Goal: Information Seeking & Learning: Learn about a topic

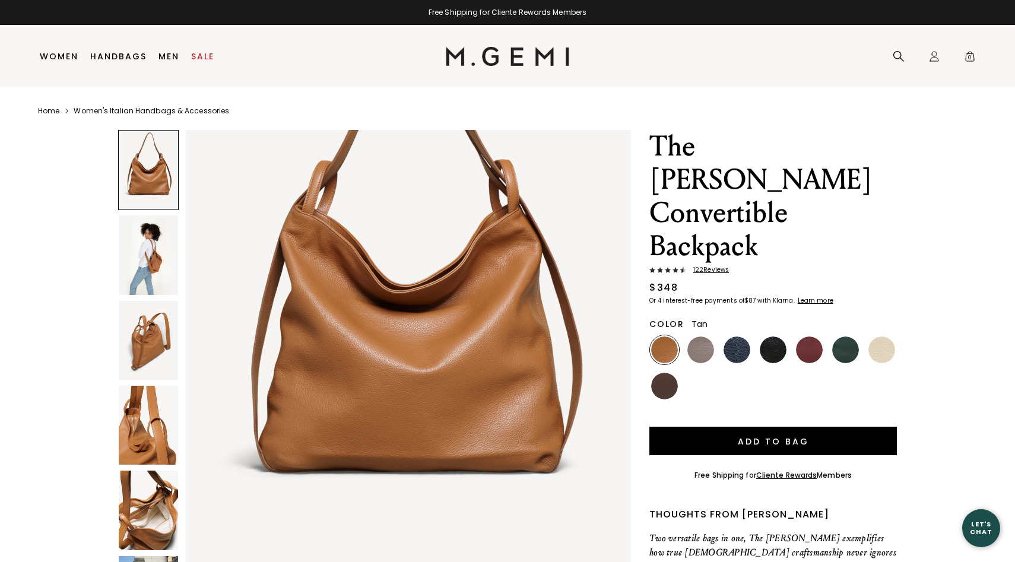
click at [161, 256] on img at bounding box center [148, 254] width 59 height 79
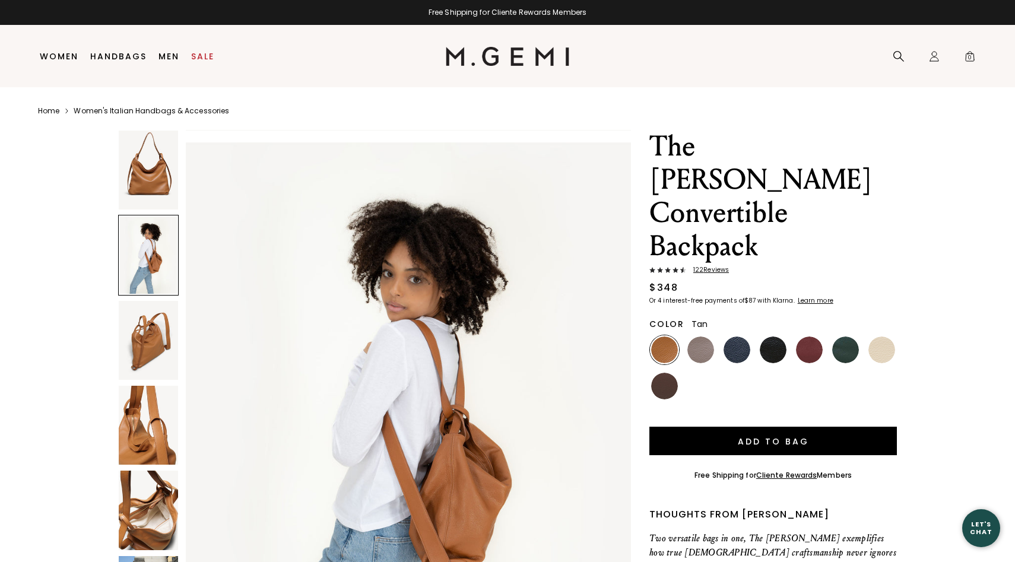
scroll to position [605, 0]
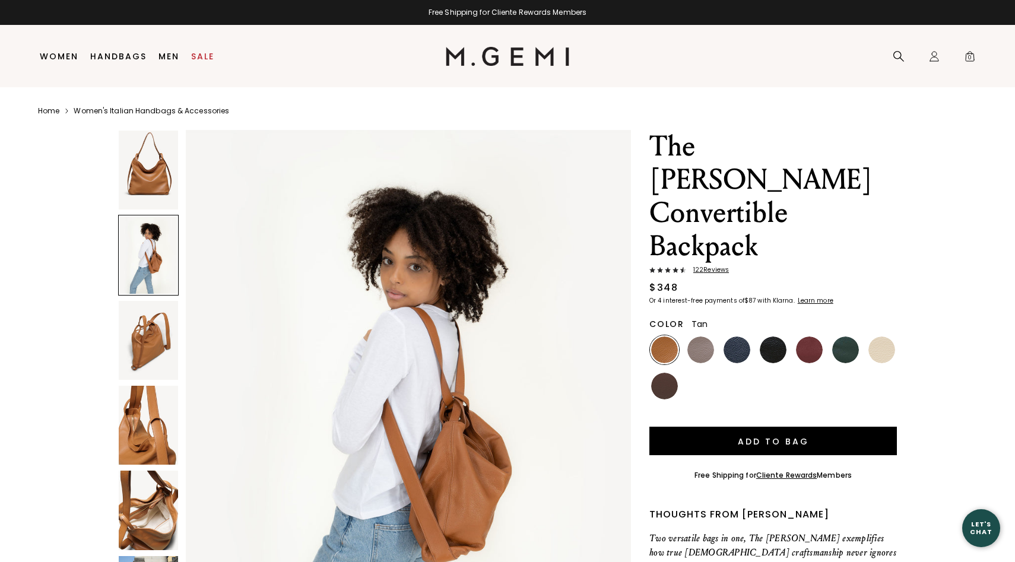
click at [153, 330] on img at bounding box center [148, 340] width 59 height 79
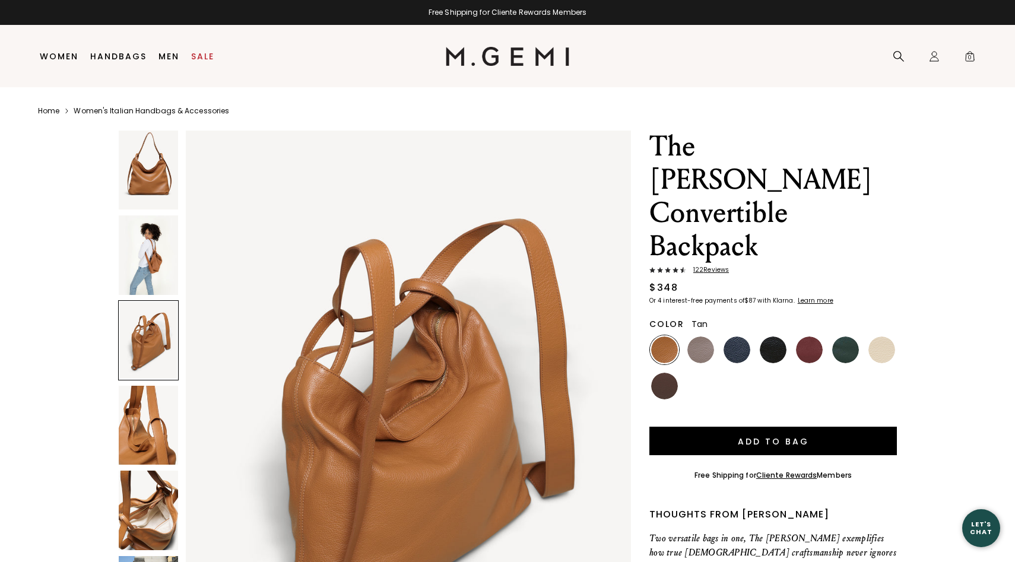
scroll to position [1211, 0]
click at [151, 402] on img at bounding box center [148, 425] width 59 height 79
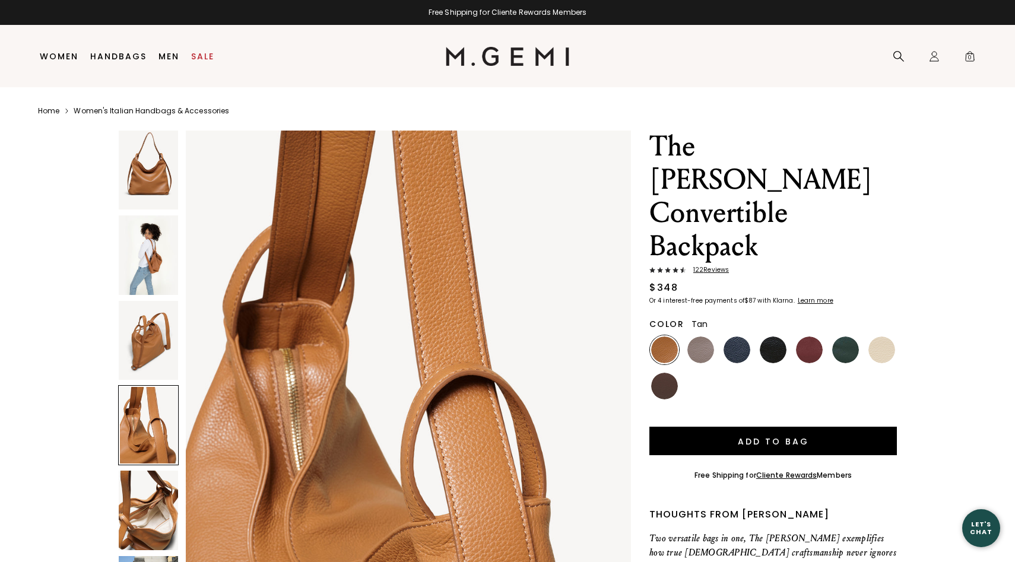
scroll to position [1816, 0]
click at [150, 424] on div at bounding box center [148, 425] width 61 height 80
click at [139, 483] on img at bounding box center [148, 510] width 59 height 79
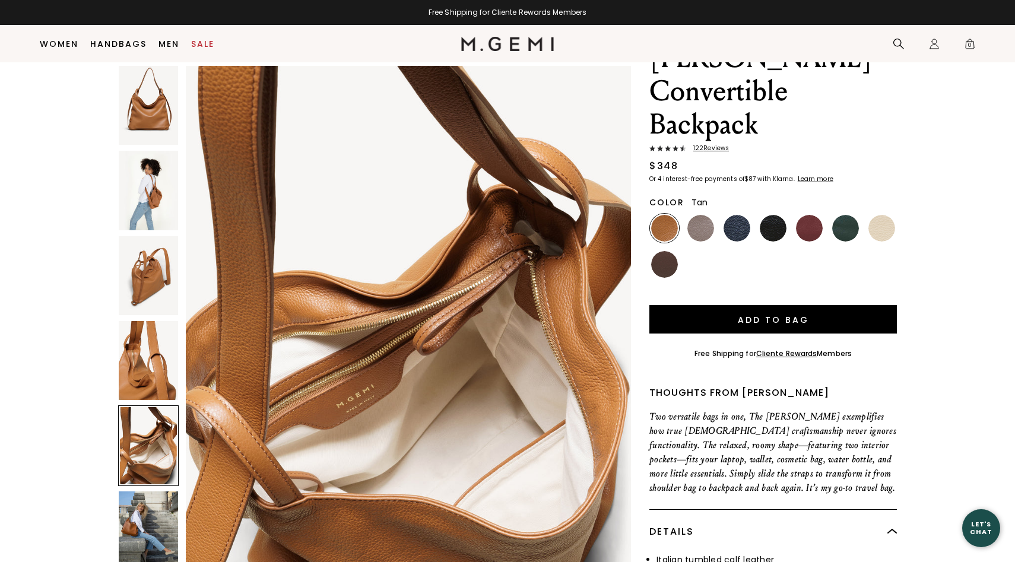
scroll to position [2421, 0]
click at [135, 538] on img at bounding box center [148, 530] width 59 height 79
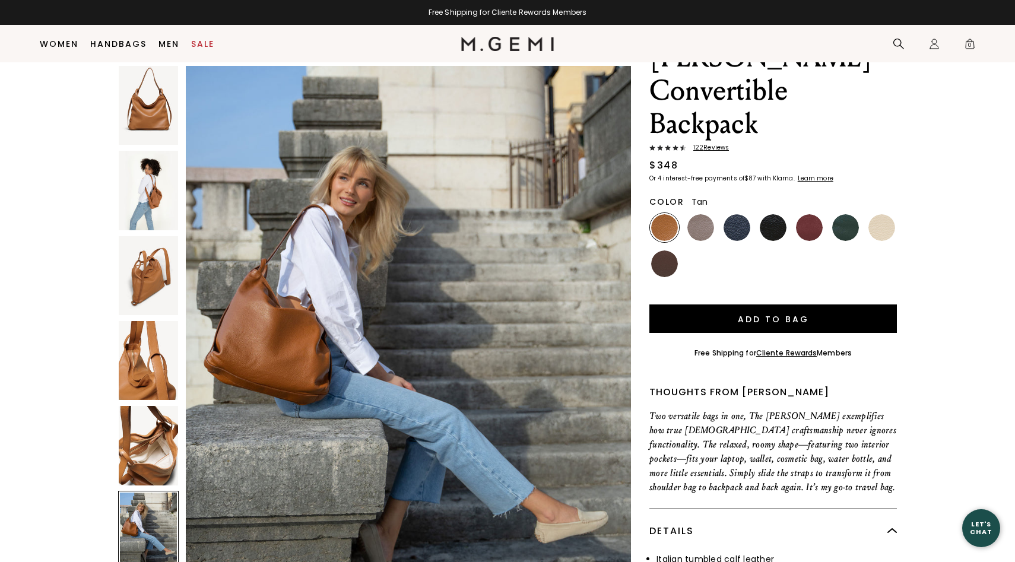
scroll to position [3027, 0]
click at [664, 250] on img at bounding box center [664, 263] width 27 height 27
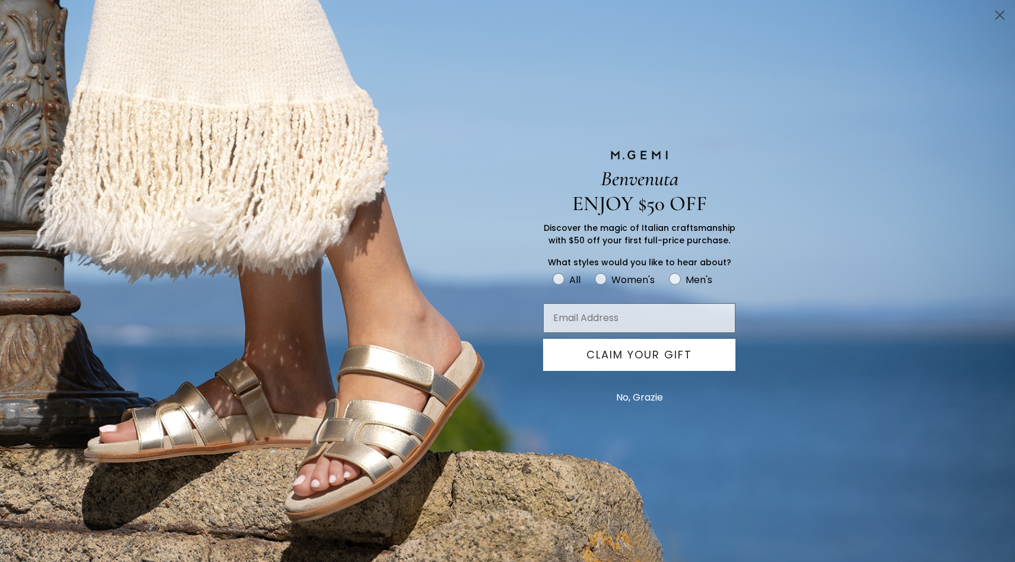
click at [655, 401] on button "No, Grazie" at bounding box center [639, 398] width 59 height 30
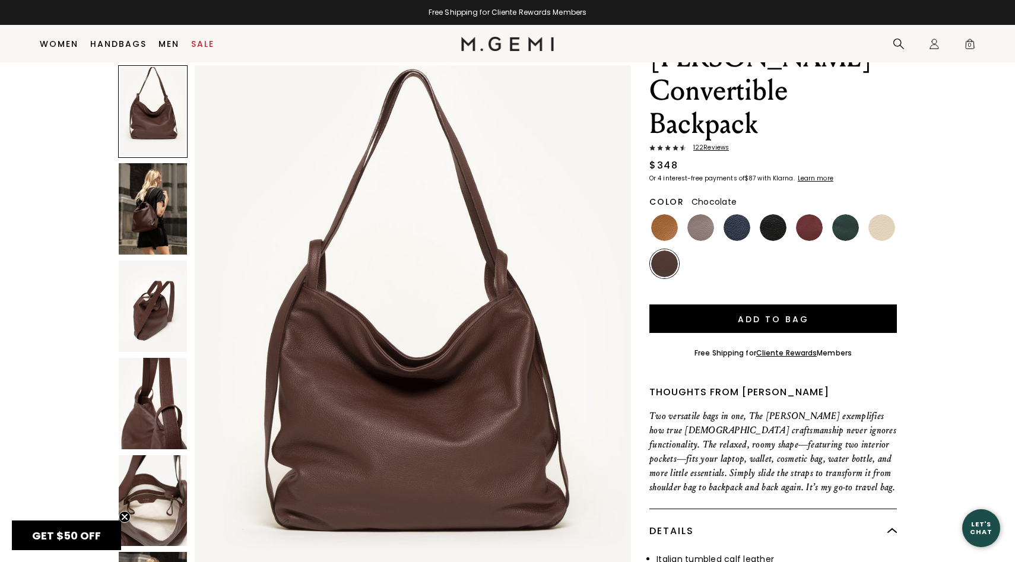
click at [163, 213] on img at bounding box center [153, 208] width 68 height 91
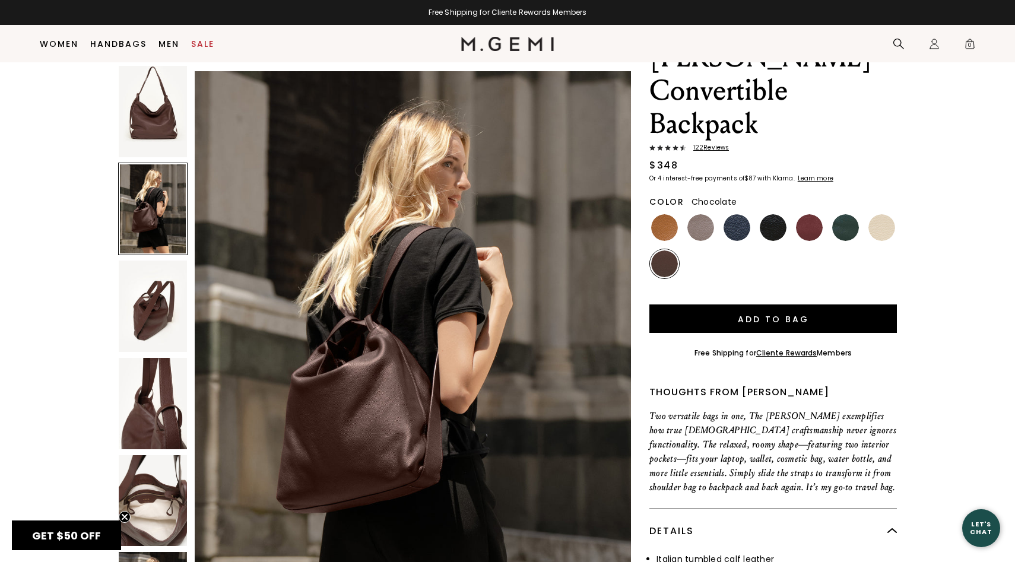
scroll to position [593, 0]
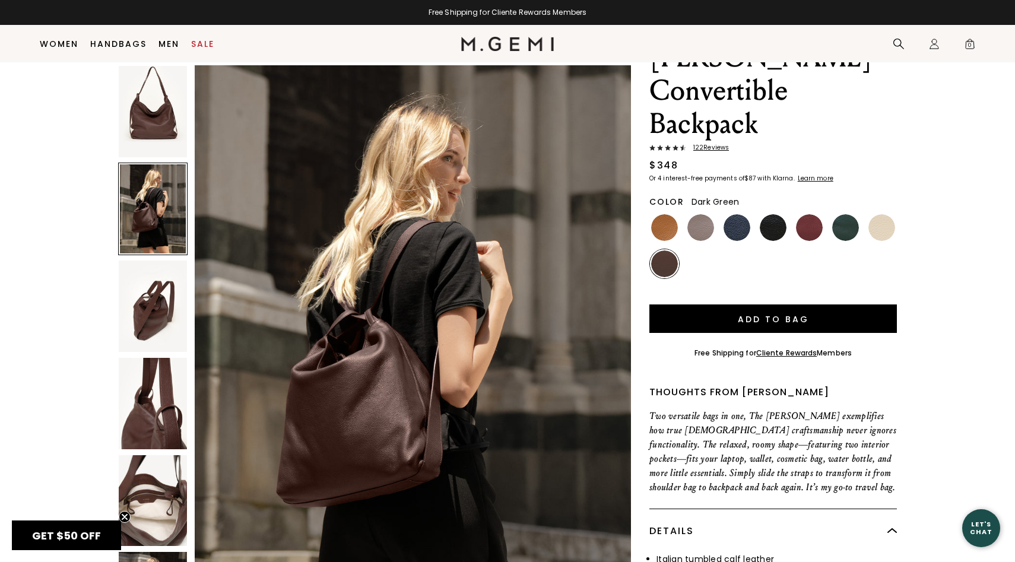
click at [845, 214] on img at bounding box center [845, 227] width 27 height 27
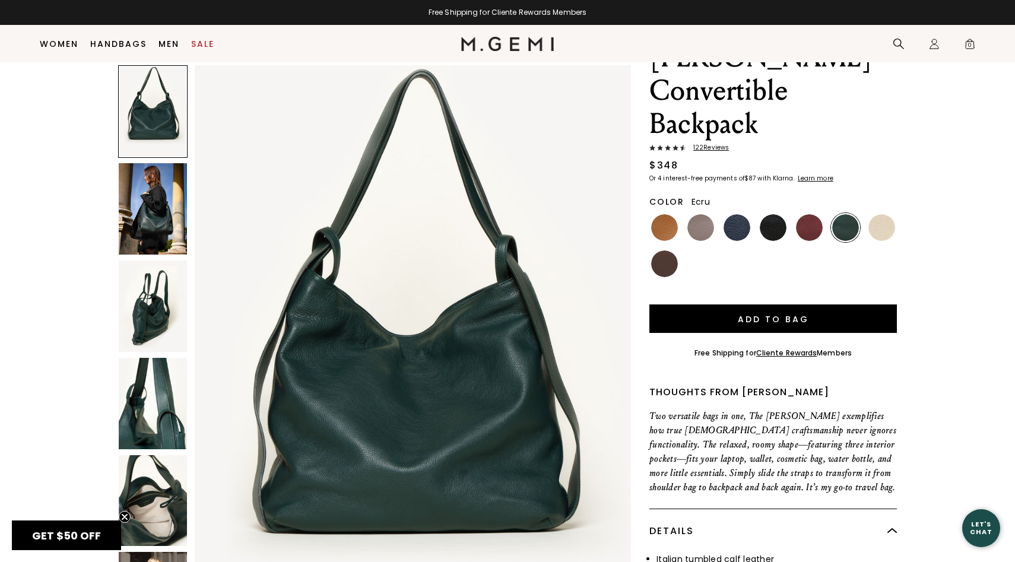
click at [878, 214] on img at bounding box center [881, 227] width 27 height 27
